Goal: Task Accomplishment & Management: Use online tool/utility

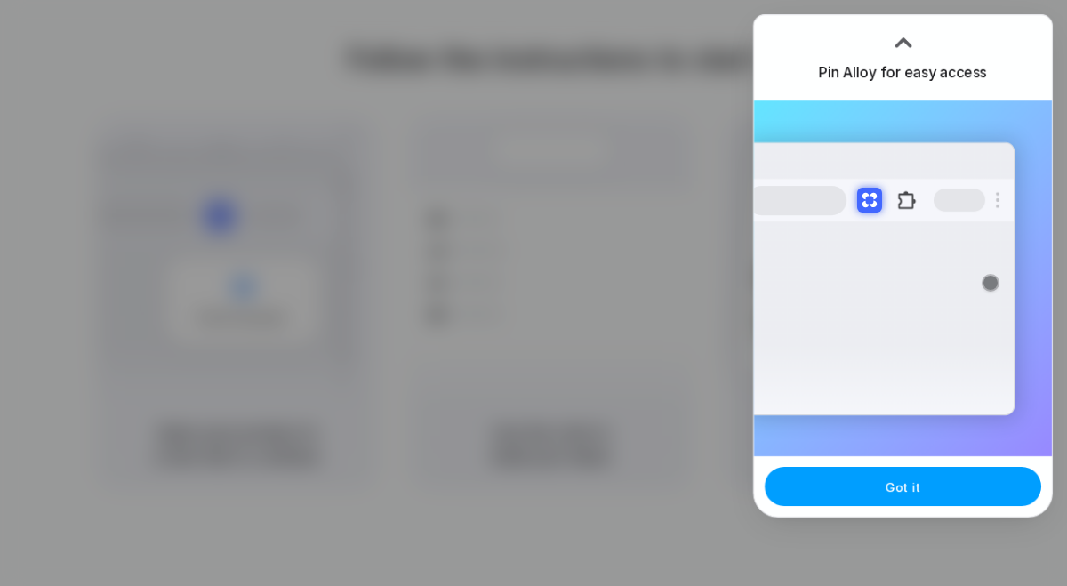
click at [828, 495] on button "Got it" at bounding box center [902, 486] width 276 height 39
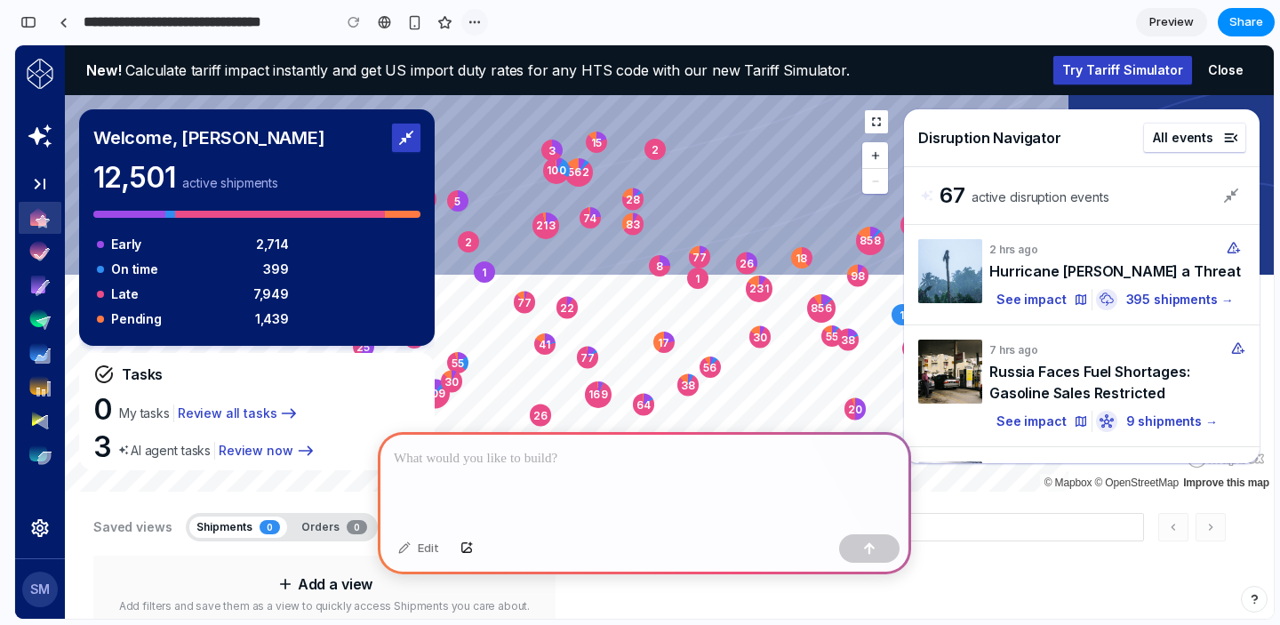
click at [476, 22] on div "button" at bounding box center [475, 22] width 14 height 14
click at [476, 22] on div "Duplicate Delete" at bounding box center [640, 312] width 1280 height 625
click at [382, 21] on div at bounding box center [384, 22] width 13 height 14
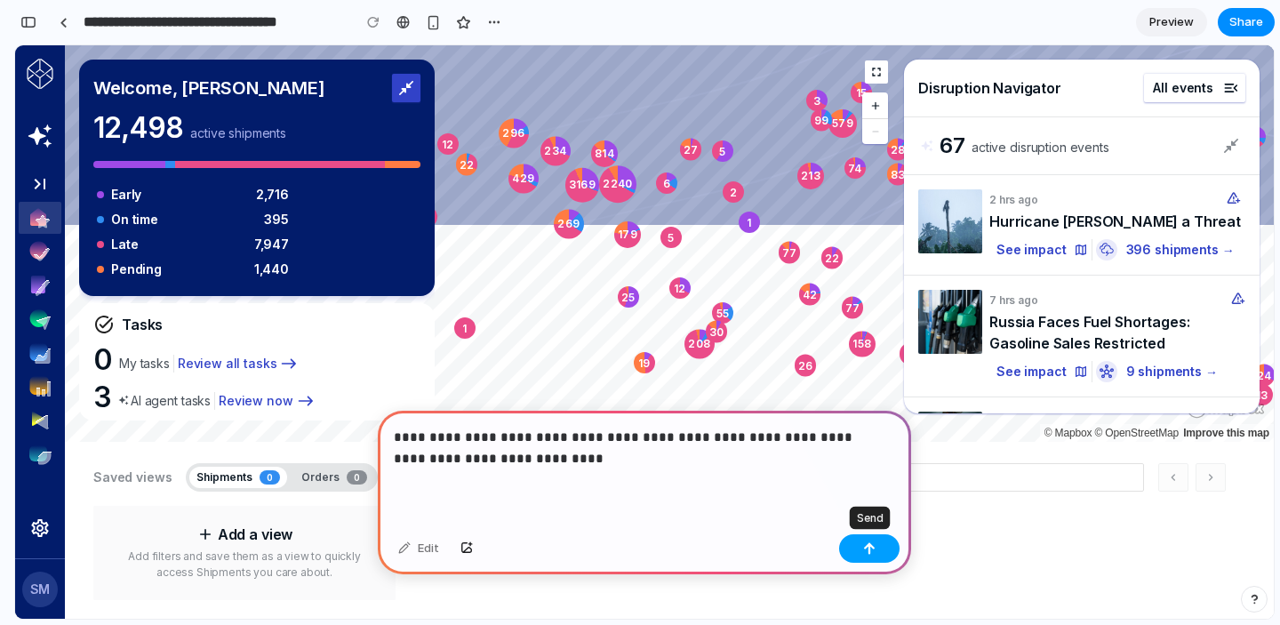
click at [867, 553] on div "button" at bounding box center [869, 548] width 12 height 12
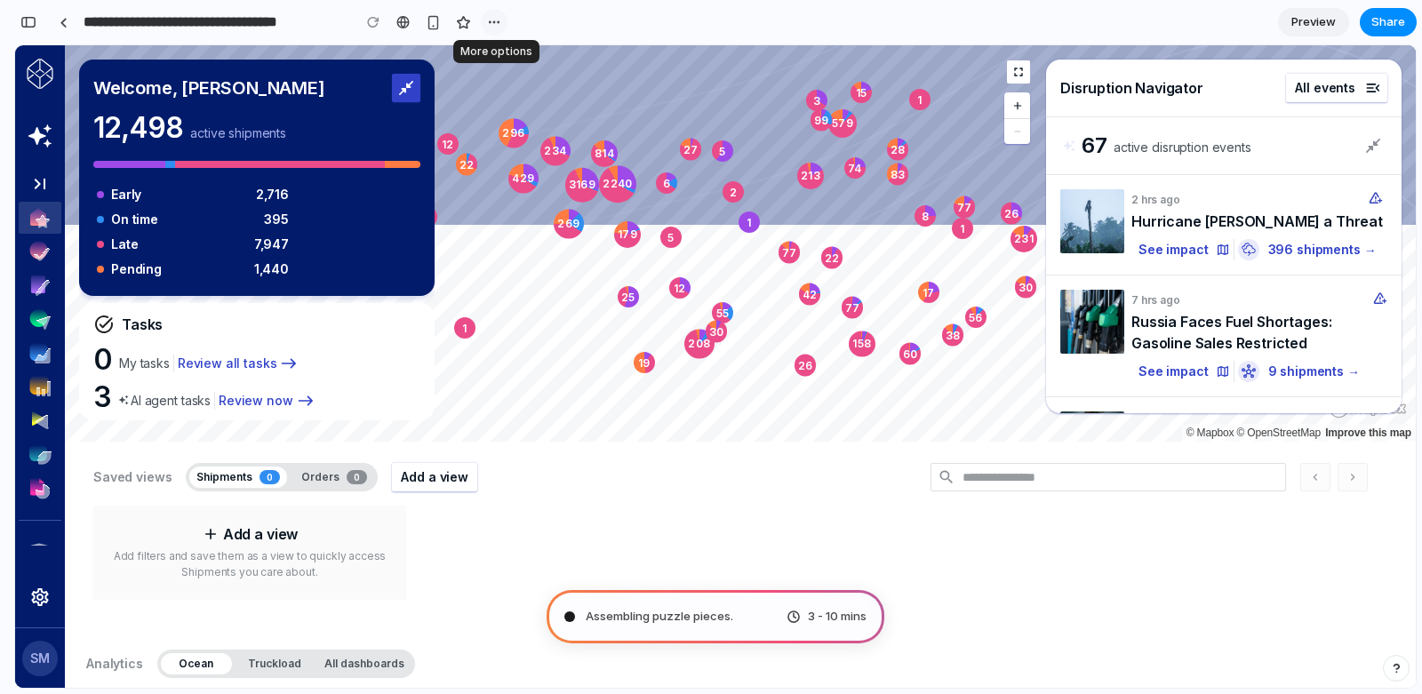
click at [486, 26] on button "button" at bounding box center [494, 22] width 27 height 27
click at [620, 29] on div "Duplicate Delete" at bounding box center [711, 347] width 1422 height 694
click at [34, 18] on div "button" at bounding box center [28, 22] width 16 height 12
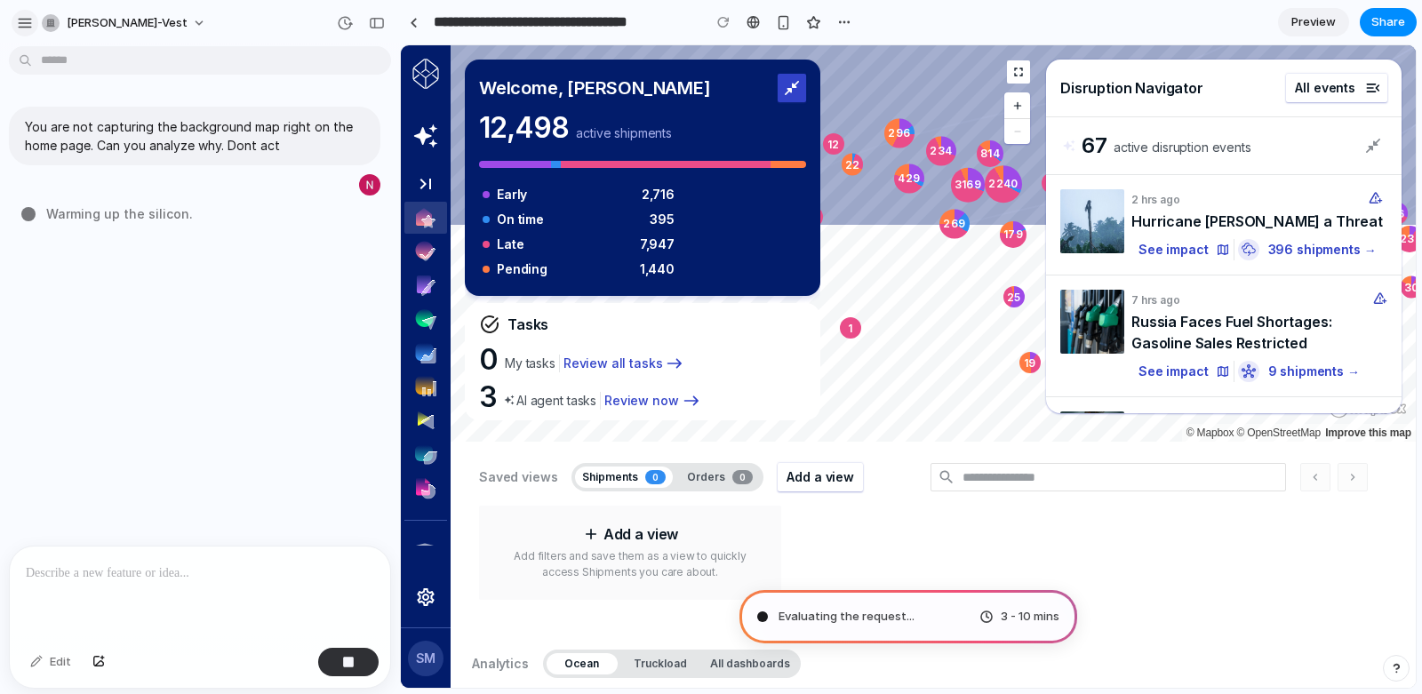
click at [17, 23] on div "button" at bounding box center [25, 23] width 16 height 16
type input "**********"
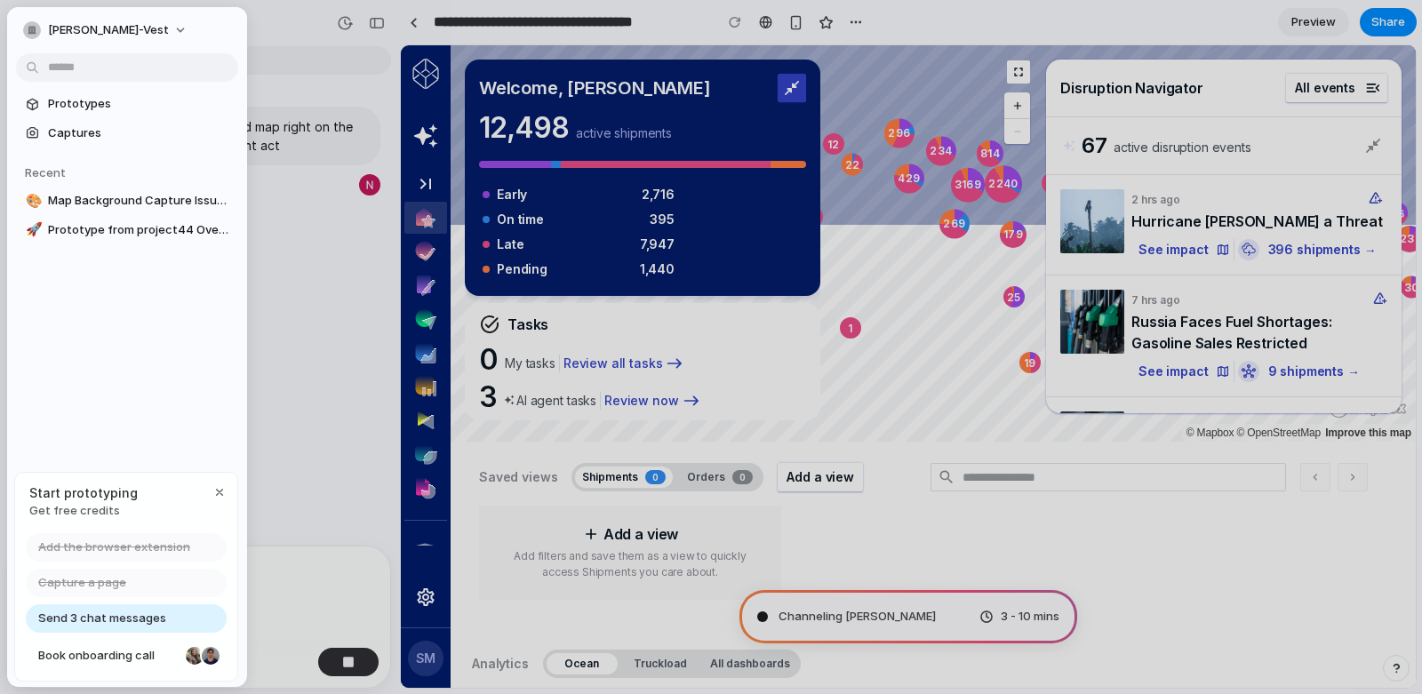
click at [133, 70] on body "**********" at bounding box center [711, 347] width 1422 height 694
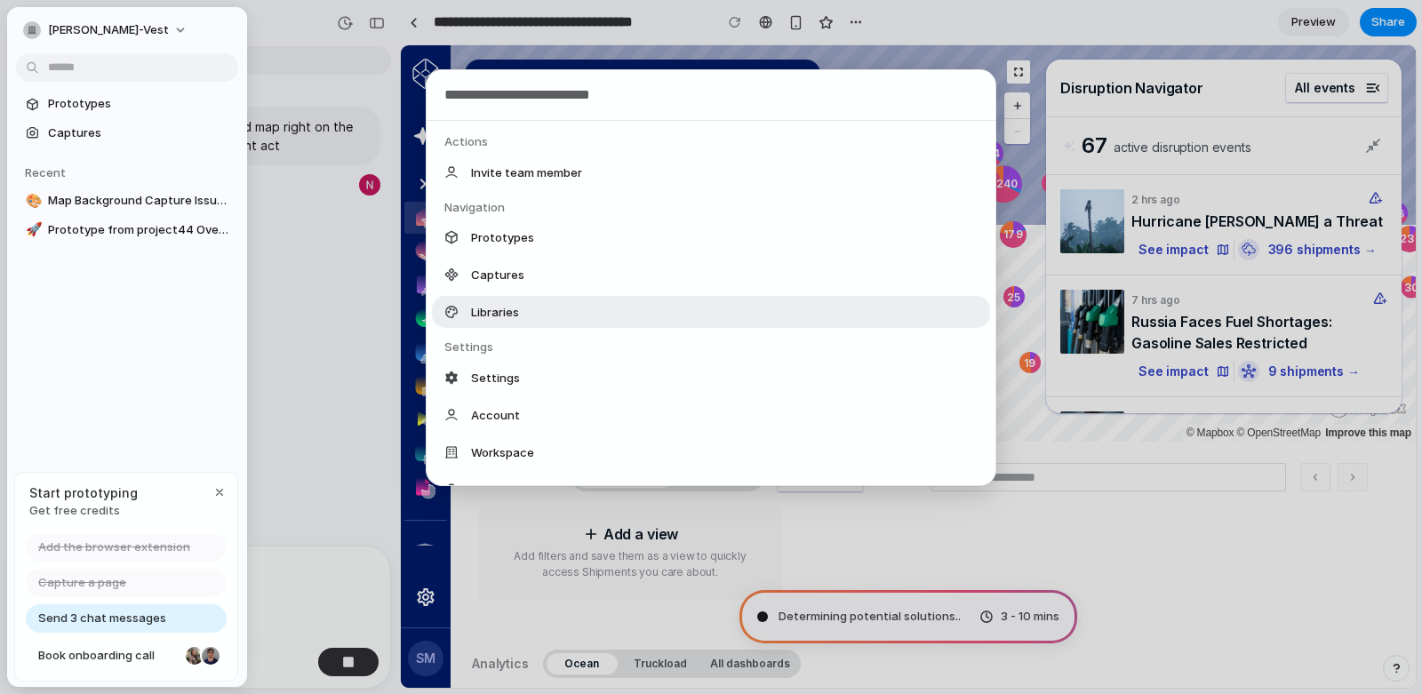
click at [337, 369] on div "Actions Invite team member Navigation Prototypes Captures Libraries Settings Se…" at bounding box center [711, 347] width 1422 height 694
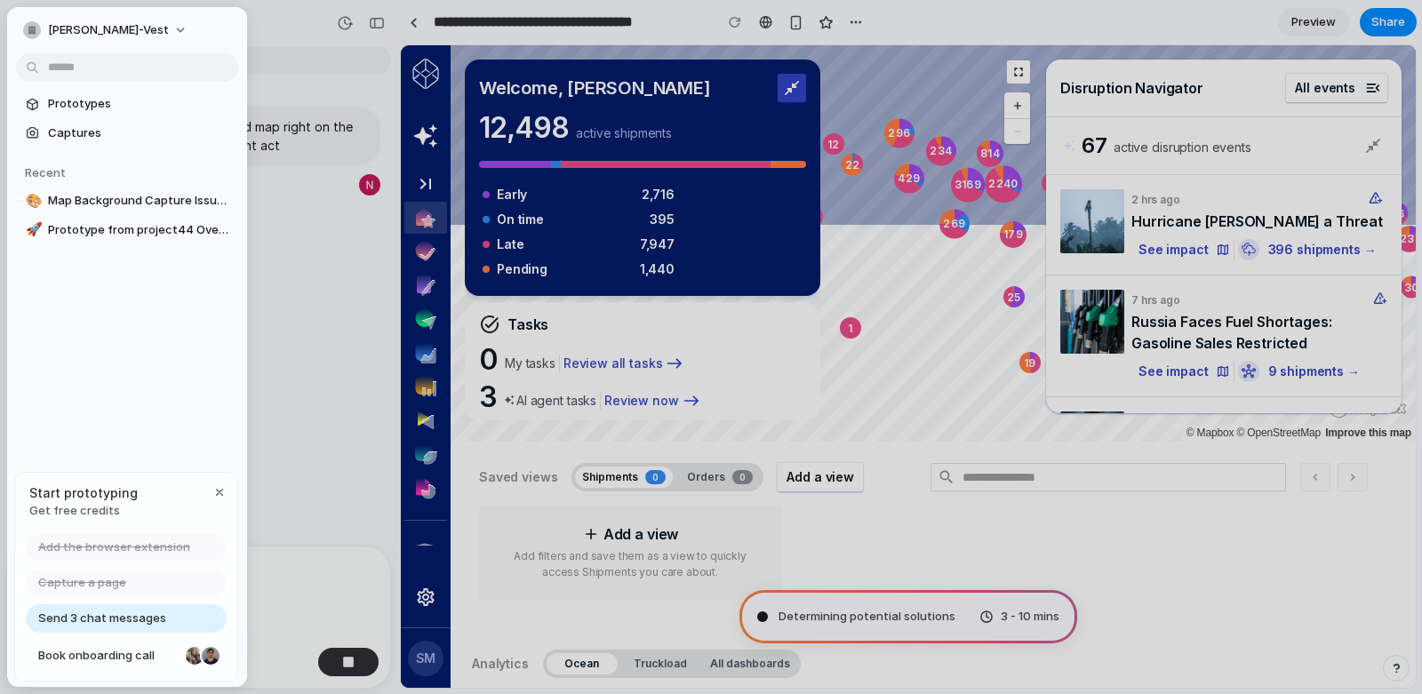
click at [337, 369] on div at bounding box center [711, 347] width 1422 height 694
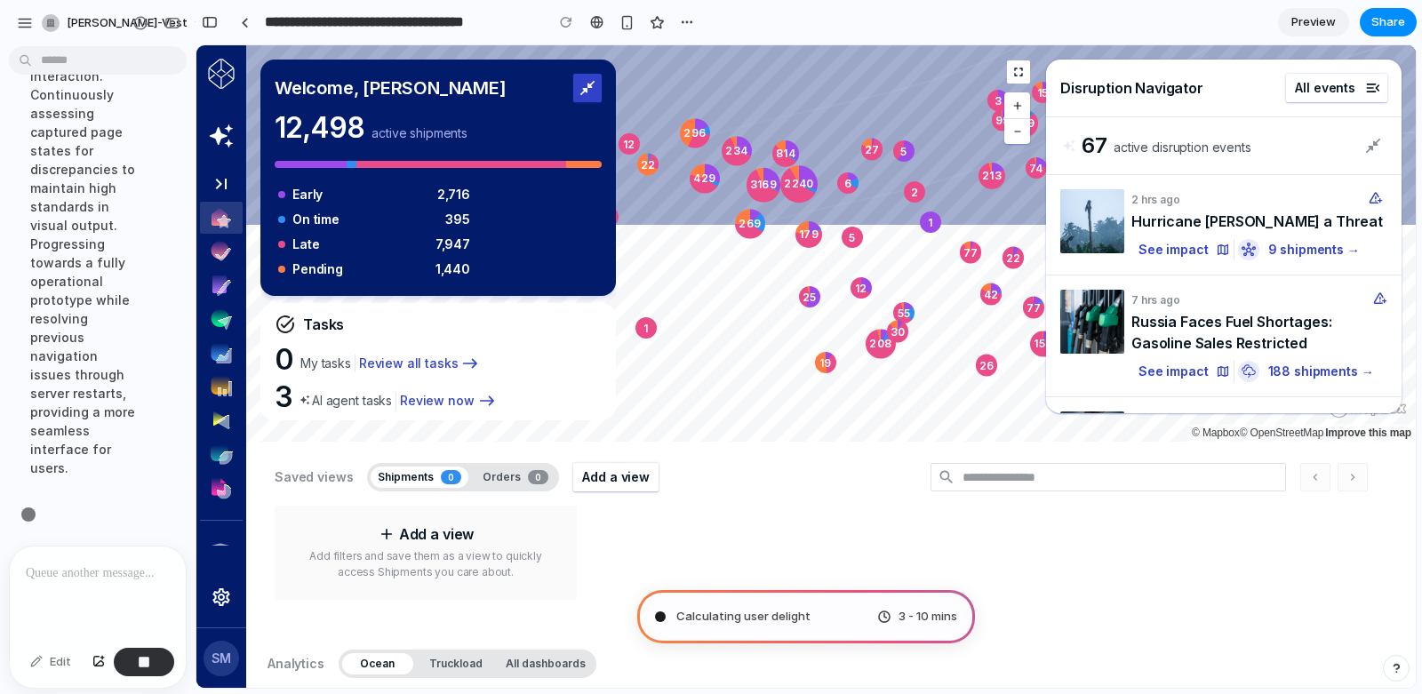
scroll to position [684, 0]
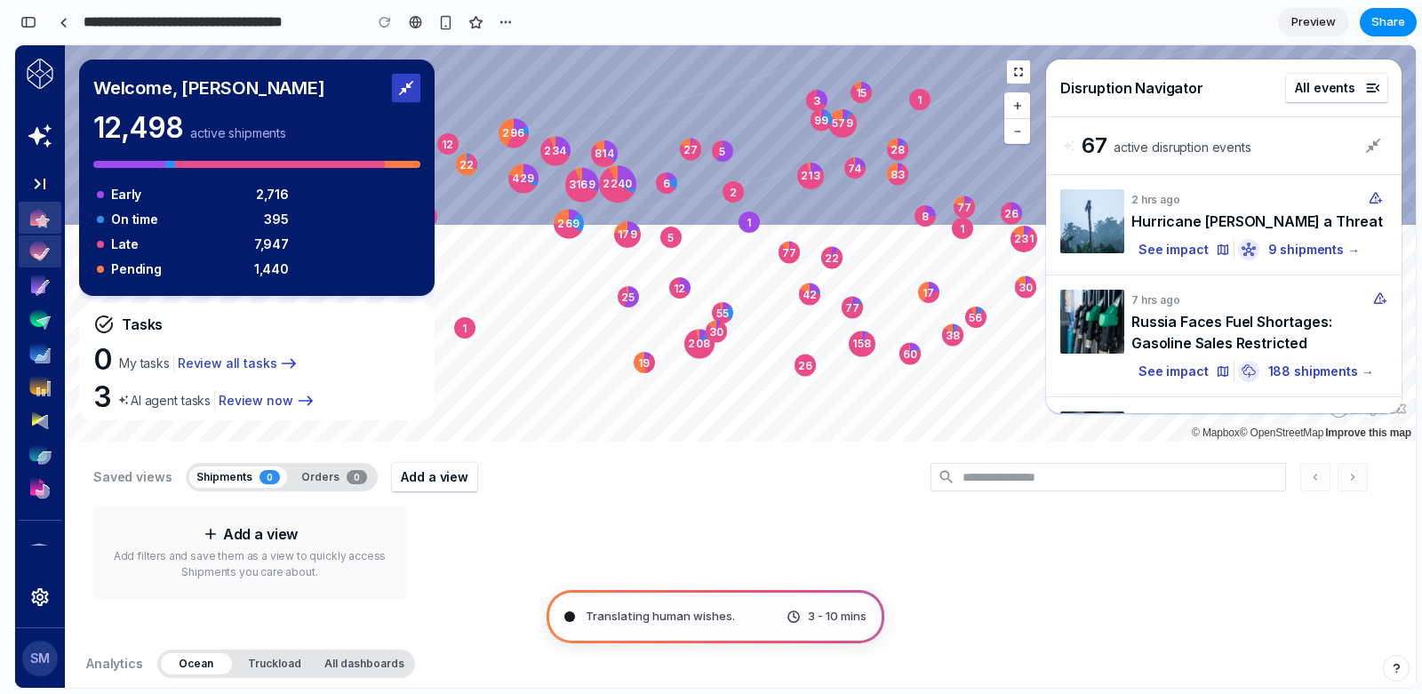
click at [42, 252] on icon at bounding box center [39, 251] width 21 height 21
click at [39, 290] on icon "button" at bounding box center [39, 286] width 21 height 22
click at [40, 328] on icon "button" at bounding box center [39, 319] width 21 height 22
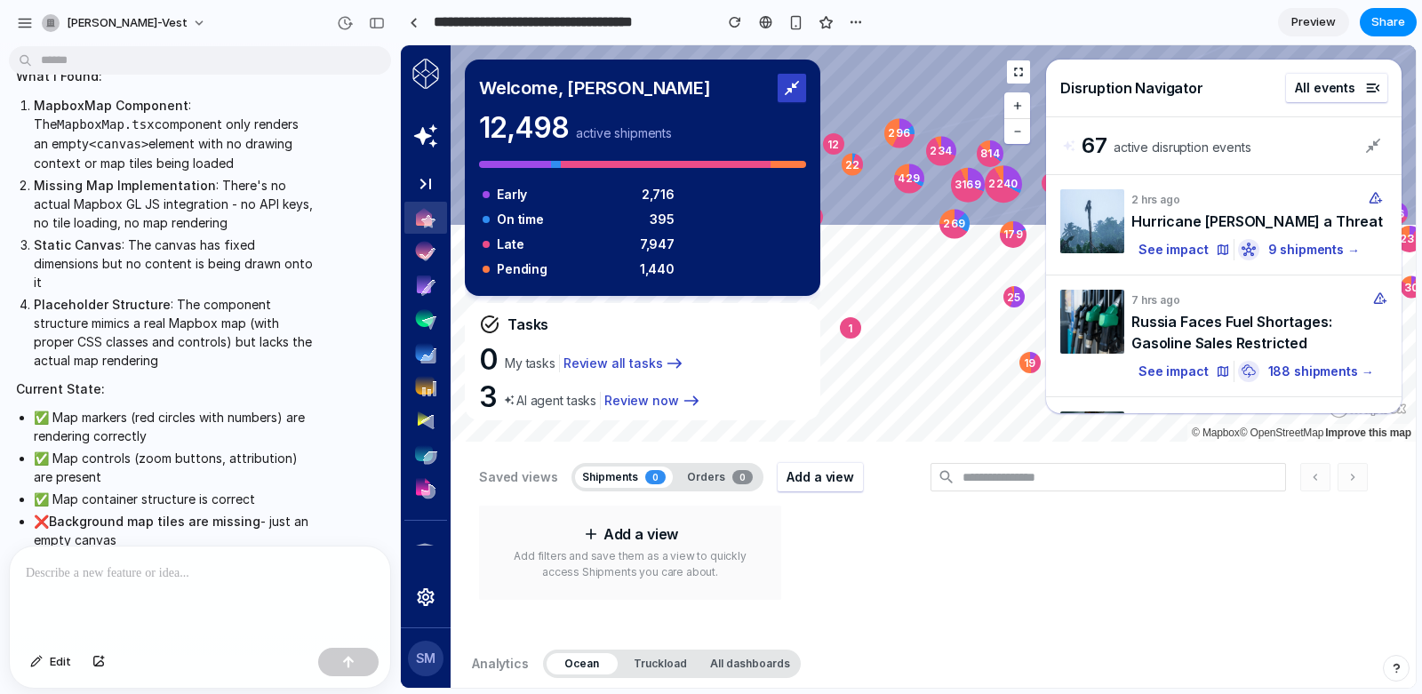
scroll to position [1155, 0]
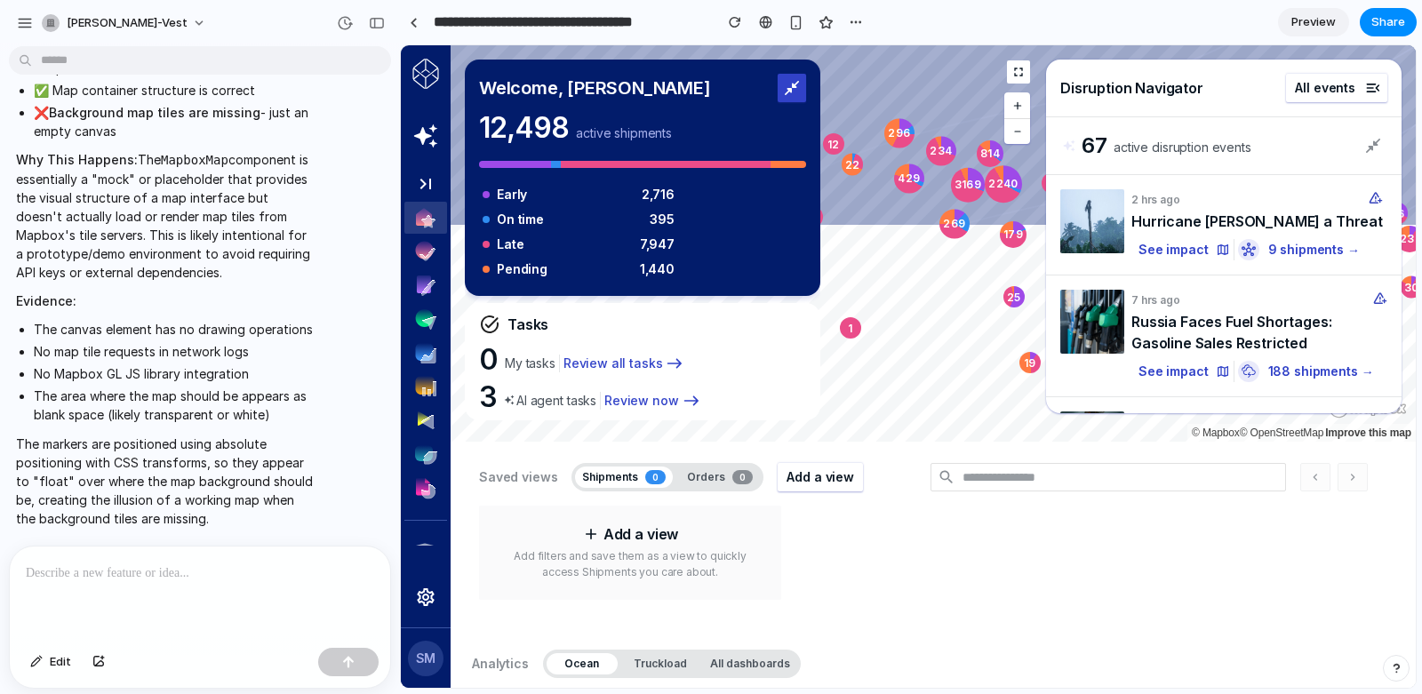
click at [213, 602] on div at bounding box center [200, 594] width 380 height 94
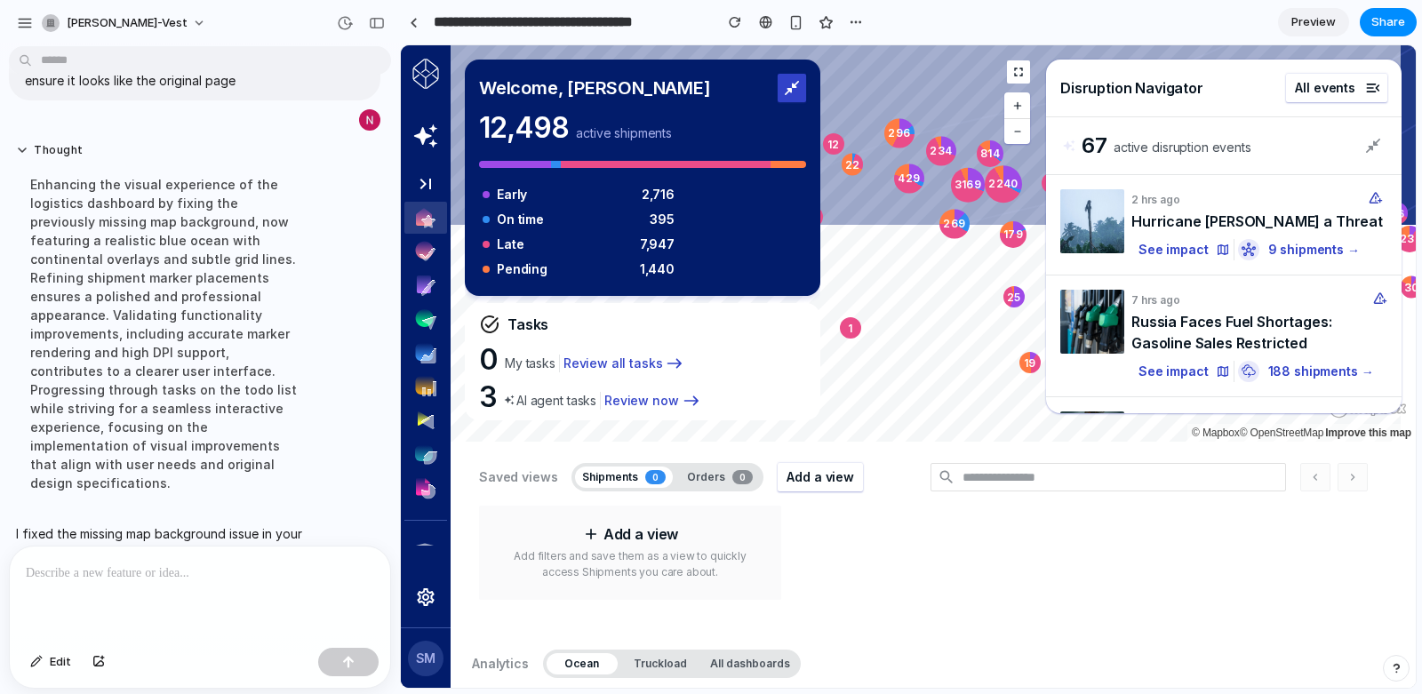
scroll to position [1467, 0]
